Goal: Check status: Check status

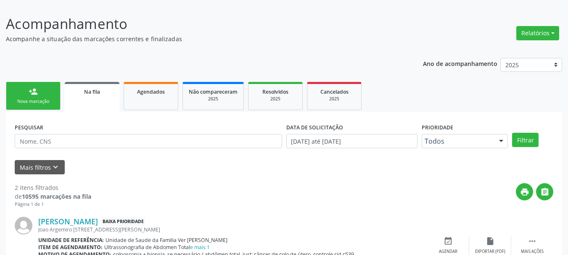
scroll to position [83, 0]
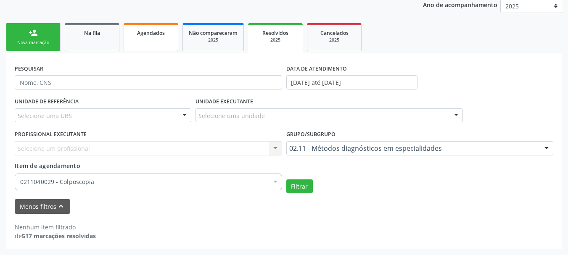
click at [135, 43] on link "Agendados" at bounding box center [151, 37] width 55 height 28
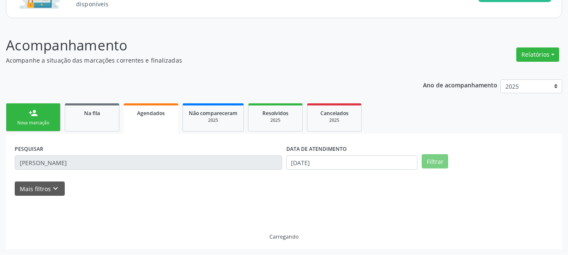
scroll to position [65, 0]
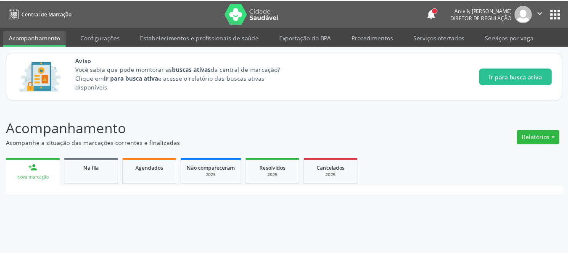
scroll to position [83, 0]
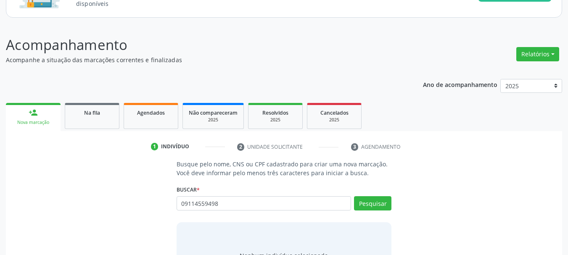
type input "09114559498"
click at [354, 196] on button "Pesquisar" at bounding box center [372, 203] width 37 height 14
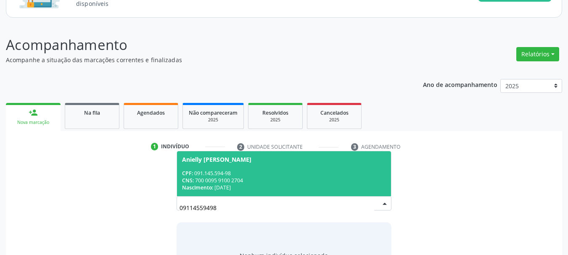
click at [291, 183] on div "CNS: 700 0095 9100 2704" at bounding box center [284, 180] width 204 height 7
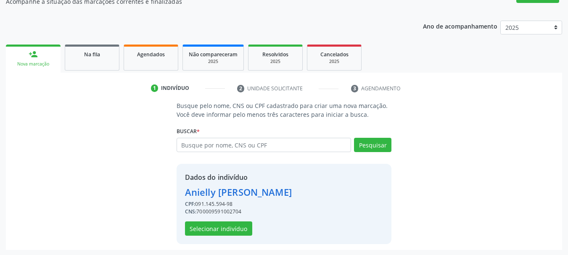
scroll to position [143, 0]
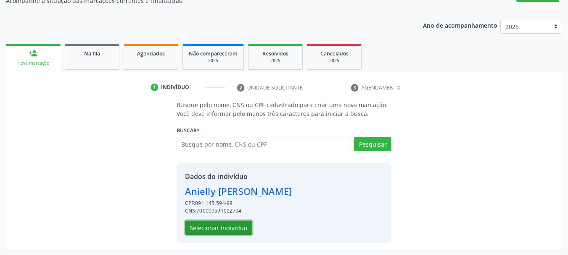
click at [196, 228] on button "Selecionar indivíduo" at bounding box center [218, 228] width 67 height 14
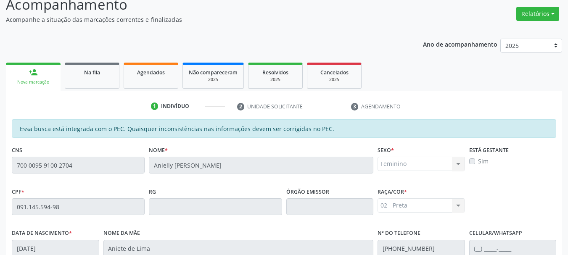
scroll to position [0, 0]
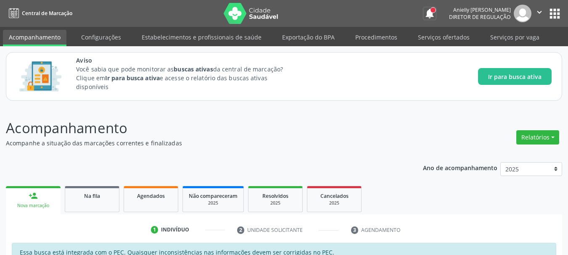
click at [424, 15] on button "notifications" at bounding box center [430, 14] width 12 height 12
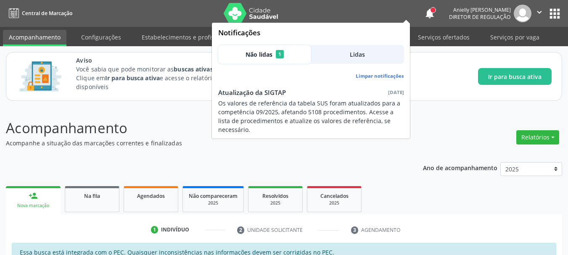
click at [235, 48] on button "Não lidas 1" at bounding box center [264, 54] width 93 height 19
click at [364, 56] on span "Lidas" at bounding box center [357, 54] width 15 height 9
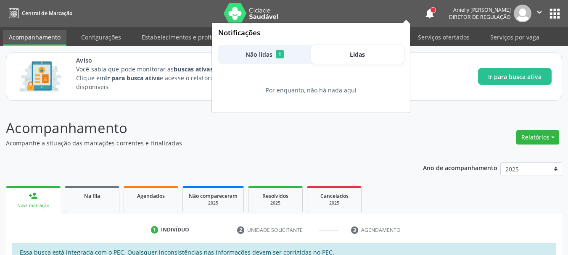
click at [283, 65] on div "Notificações Não lidas 1 Lidas Por enquanto, não há nada aqui" at bounding box center [311, 68] width 189 height 84
click at [284, 58] on button "Não lidas 1" at bounding box center [264, 54] width 93 height 19
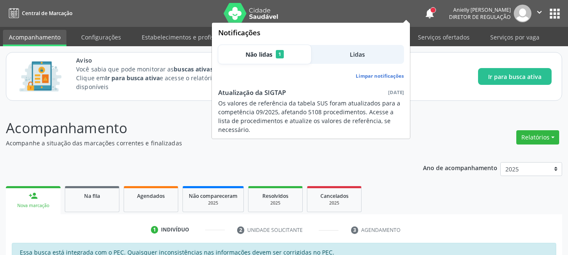
click at [431, 11] on div at bounding box center [433, 10] width 5 height 5
click at [424, 15] on button "notifications" at bounding box center [430, 14] width 12 height 12
